Goal: Transaction & Acquisition: Download file/media

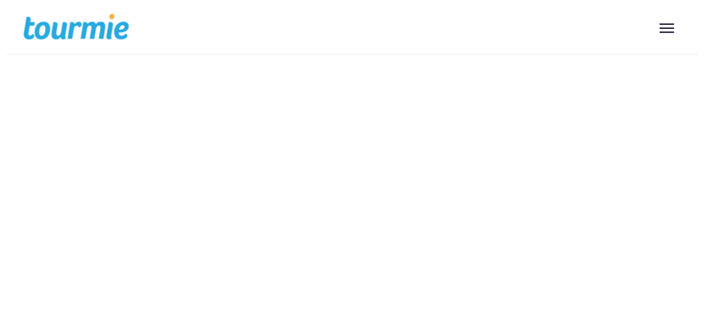
scroll to position [160, 0]
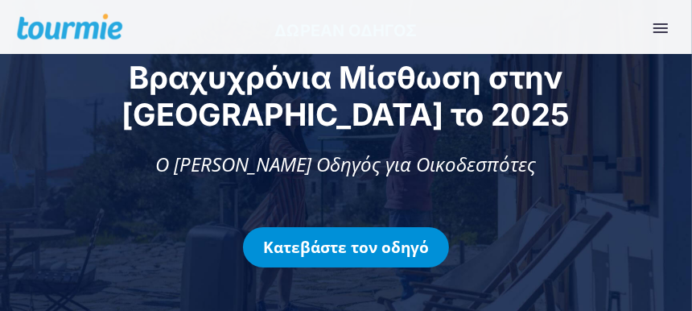
scroll to position [80, 0]
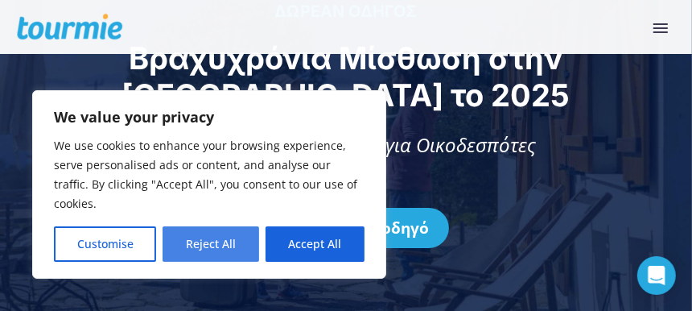
click at [224, 249] on button "Reject All" at bounding box center [210, 243] width 96 height 35
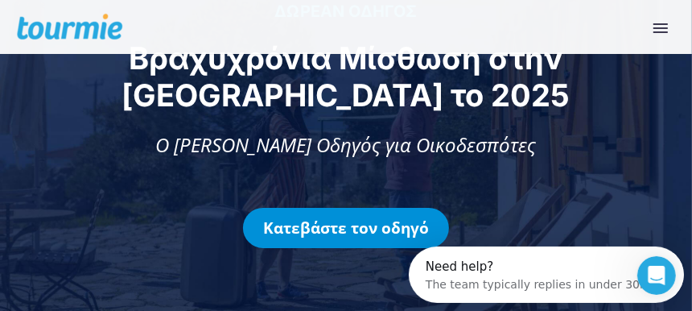
scroll to position [0, 0]
click at [340, 234] on link "Κατεβάστε τον οδηγό" at bounding box center [346, 228] width 206 height 40
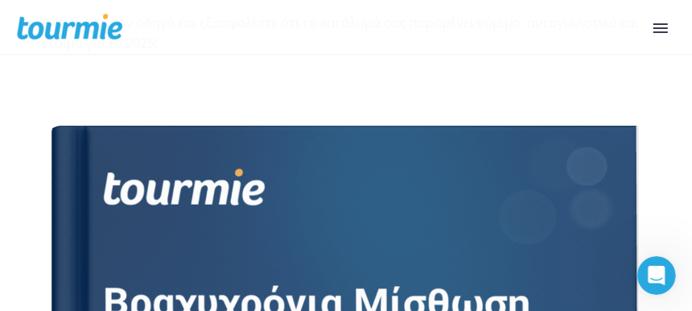
scroll to position [859, 0]
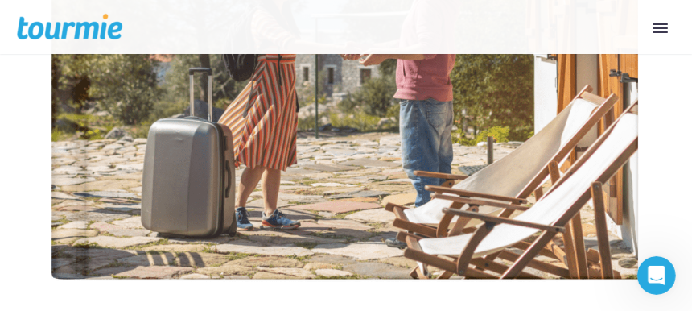
scroll to position [1504, 0]
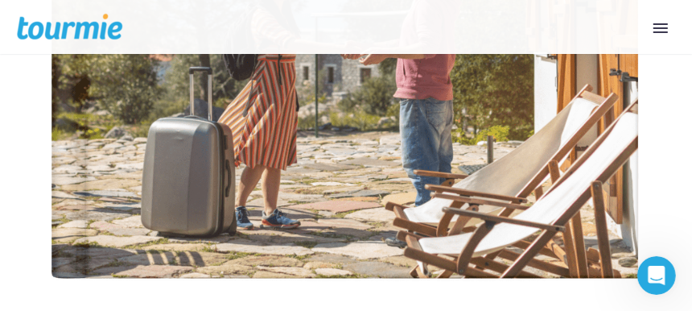
drag, startPoint x: 680, startPoint y: 0, endPoint x: 195, endPoint y: 23, distance: 485.6
click at [195, 23] on nav "Primary Menu Close Υπηρεσίες Για ξενοδοχεία Online check-in Οδηγός επισκεπτών Ψ…" at bounding box center [412, 27] width 526 height 54
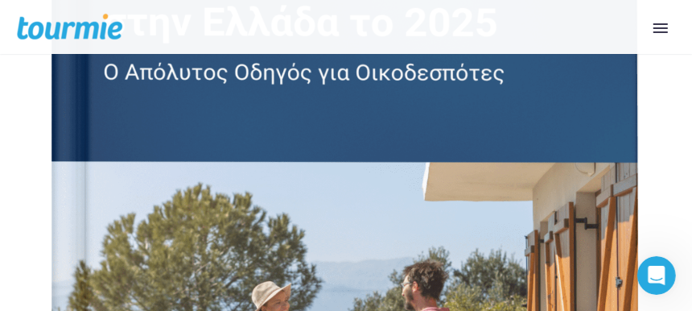
scroll to position [1185, 0]
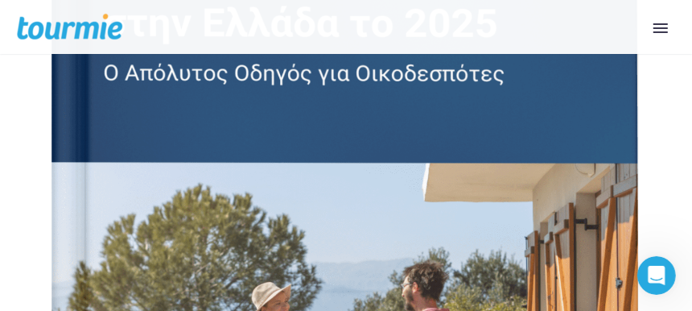
click at [288, 144] on div at bounding box center [346, 200] width 608 height 860
